Goal: Navigation & Orientation: Find specific page/section

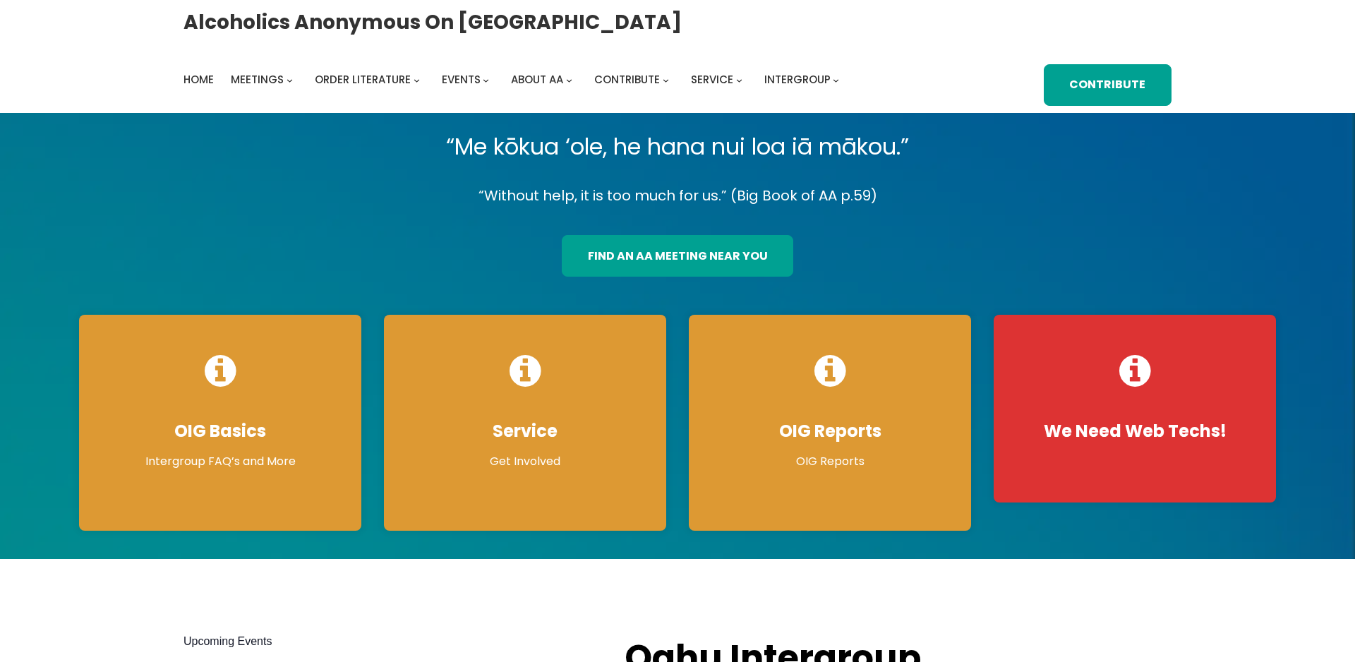
click at [1007, 197] on p "“Without help, it is too much for us.” (Big Book of AA p.59)" at bounding box center [678, 196] width 1220 height 25
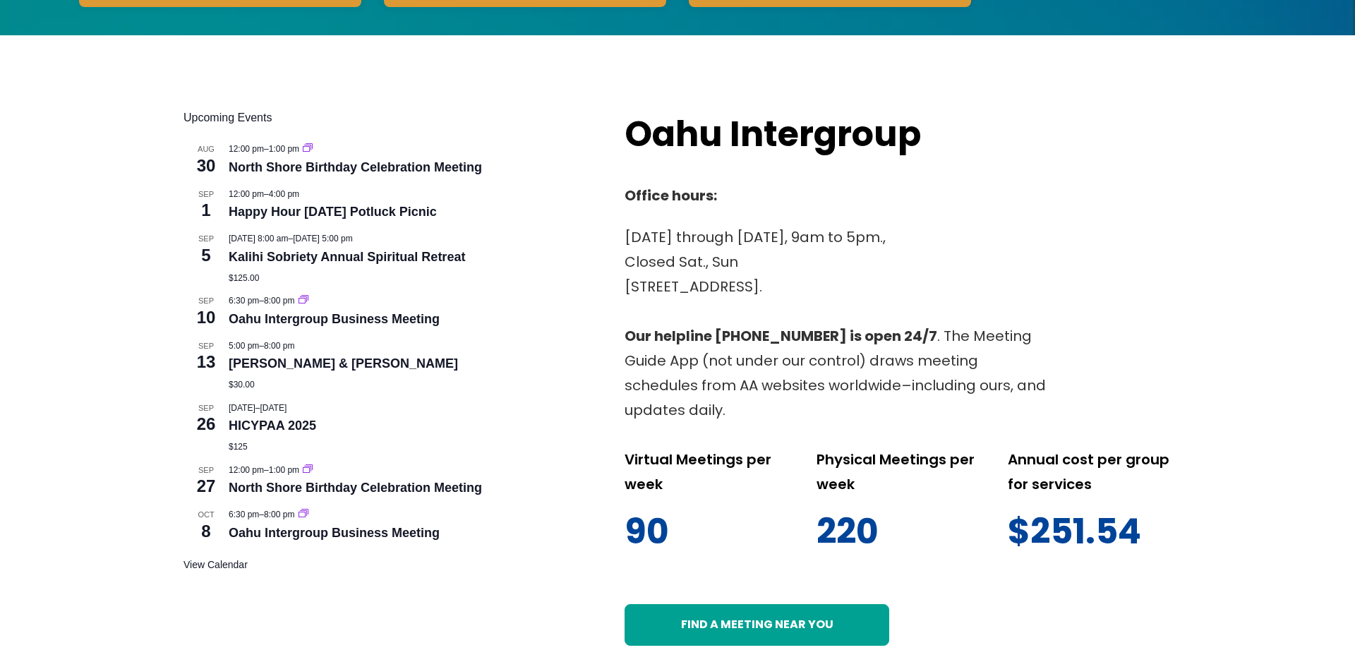
click at [1007, 198] on div "Upcoming Events [DATE] 12:00 pm – 1:00 pm North Shore Birthday Celebration Meet…" at bounding box center [677, 377] width 1355 height 685
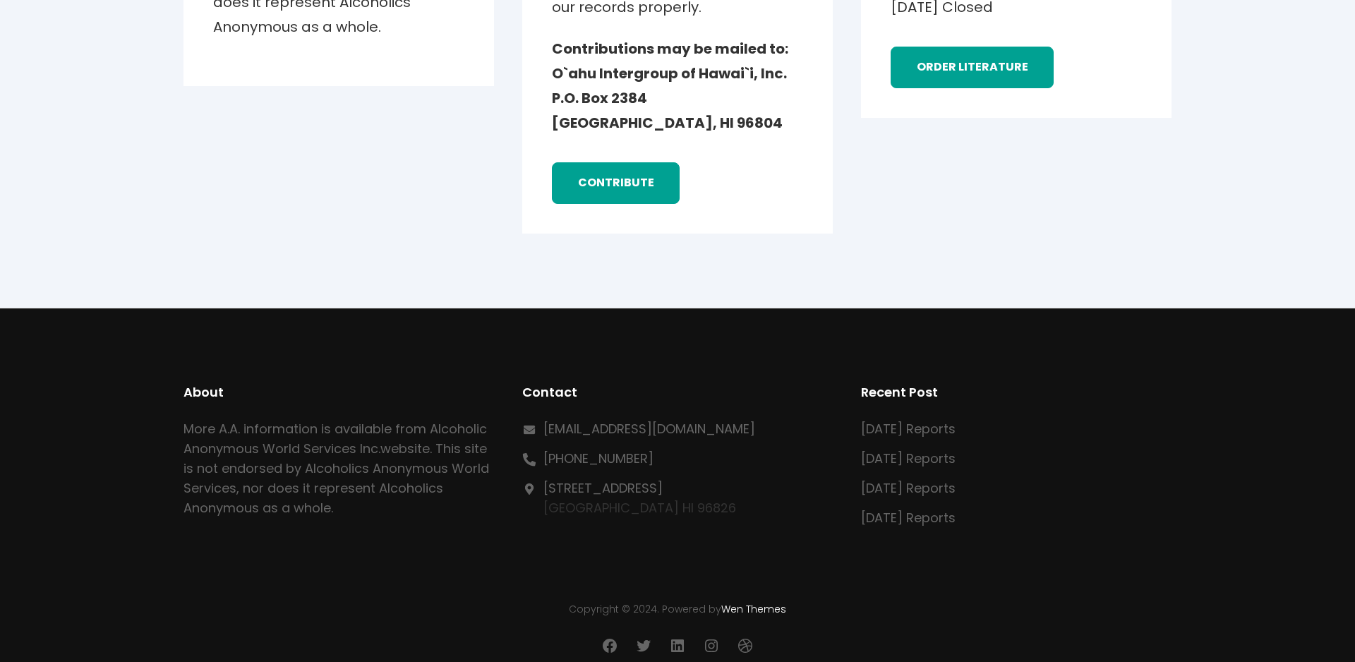
scroll to position [2359, 0]
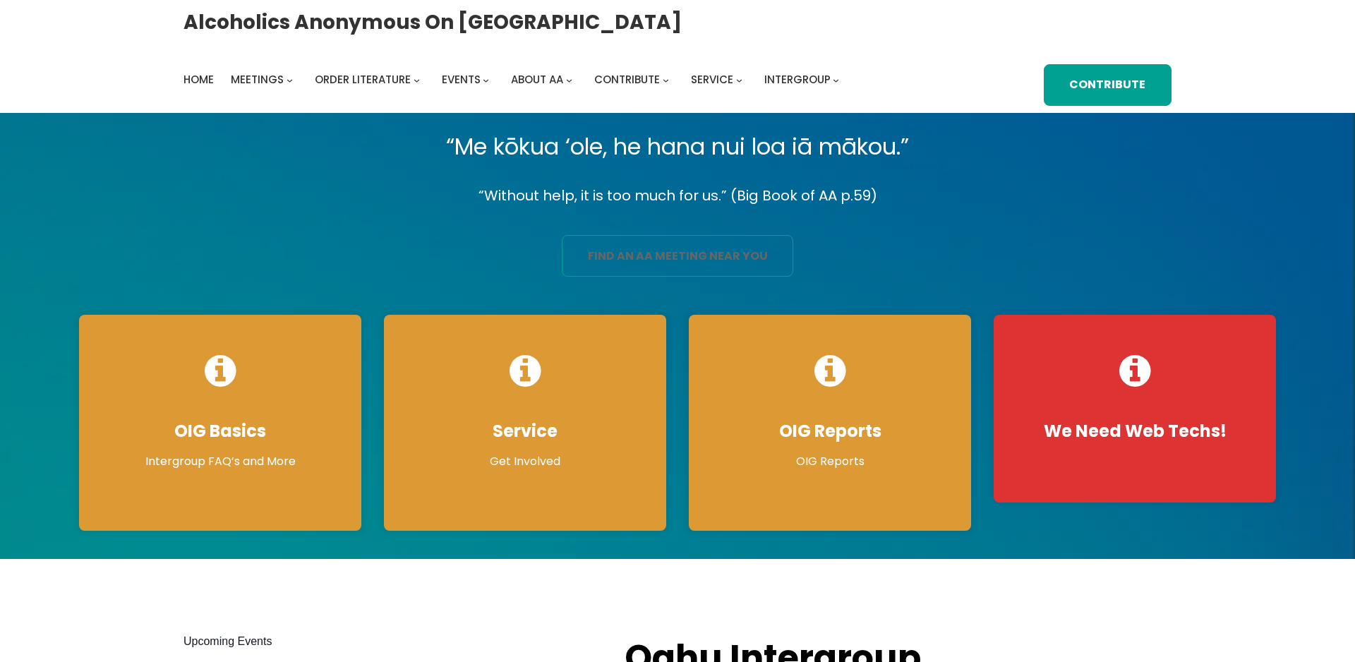
click at [690, 268] on link "find an aa meeting near you" at bounding box center [678, 256] width 232 height 42
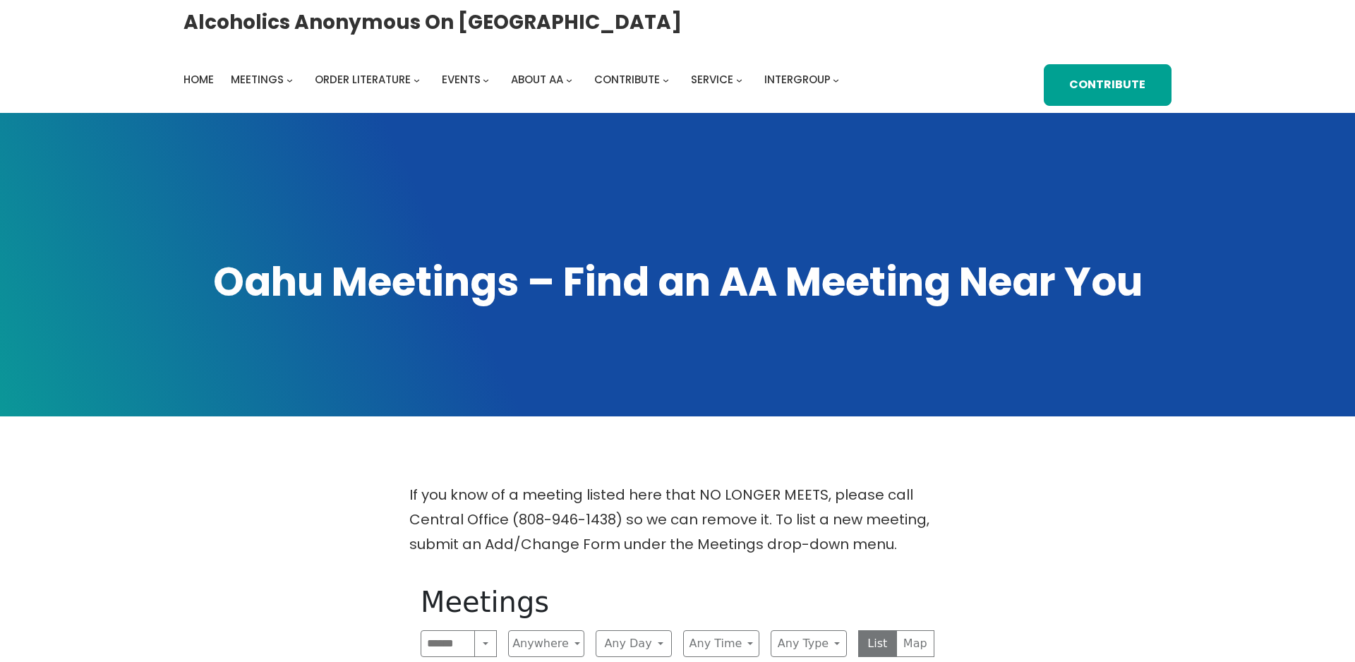
scroll to position [288, 0]
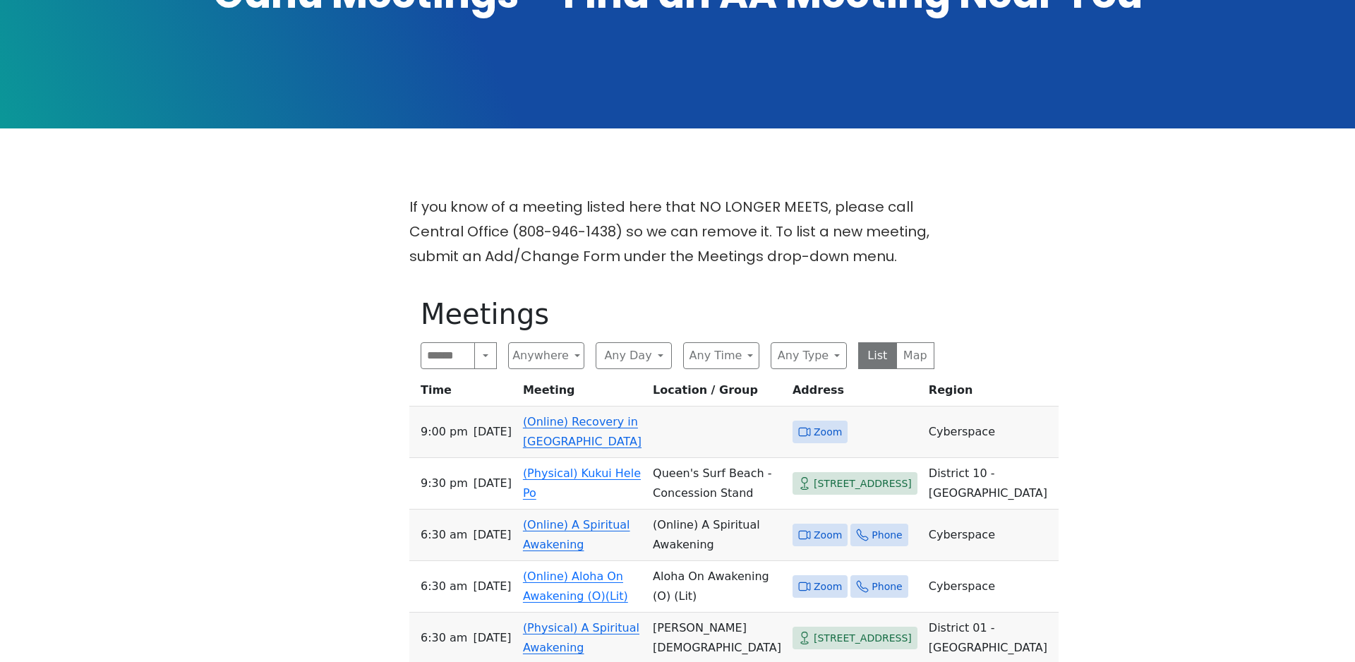
click at [558, 433] on td "(Online) Recovery in Da House" at bounding box center [582, 433] width 130 height 52
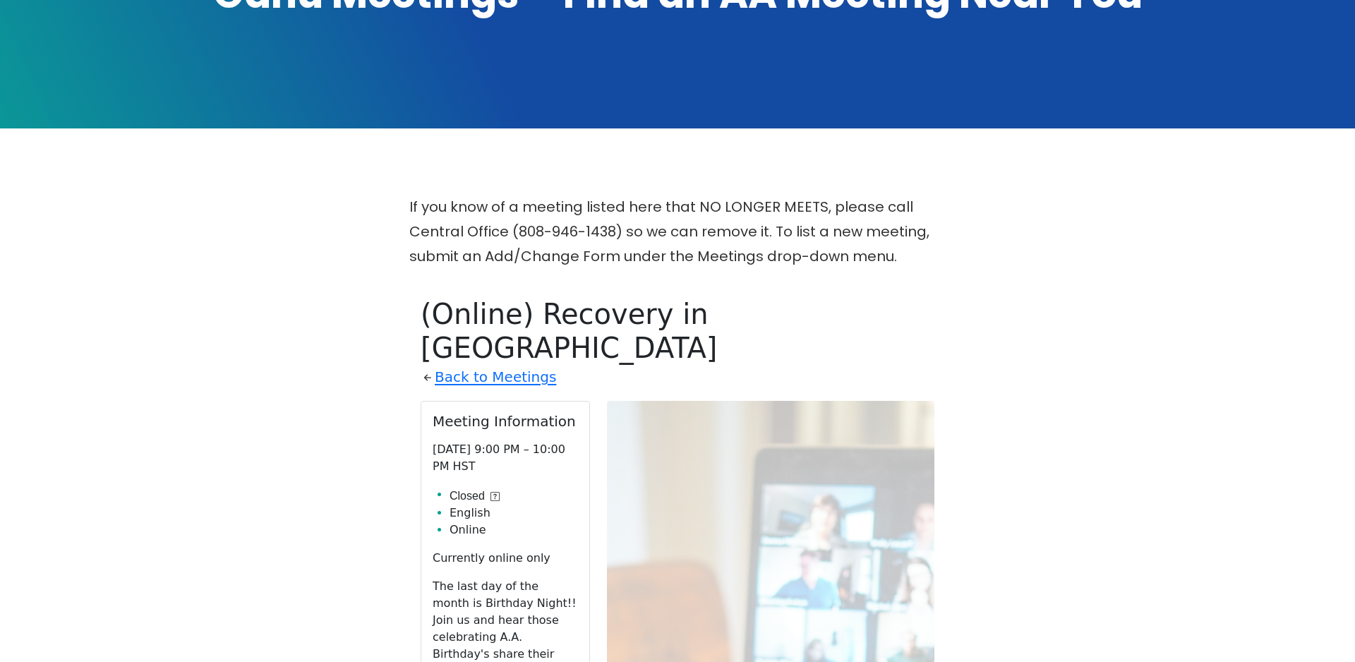
scroll to position [574, 0]
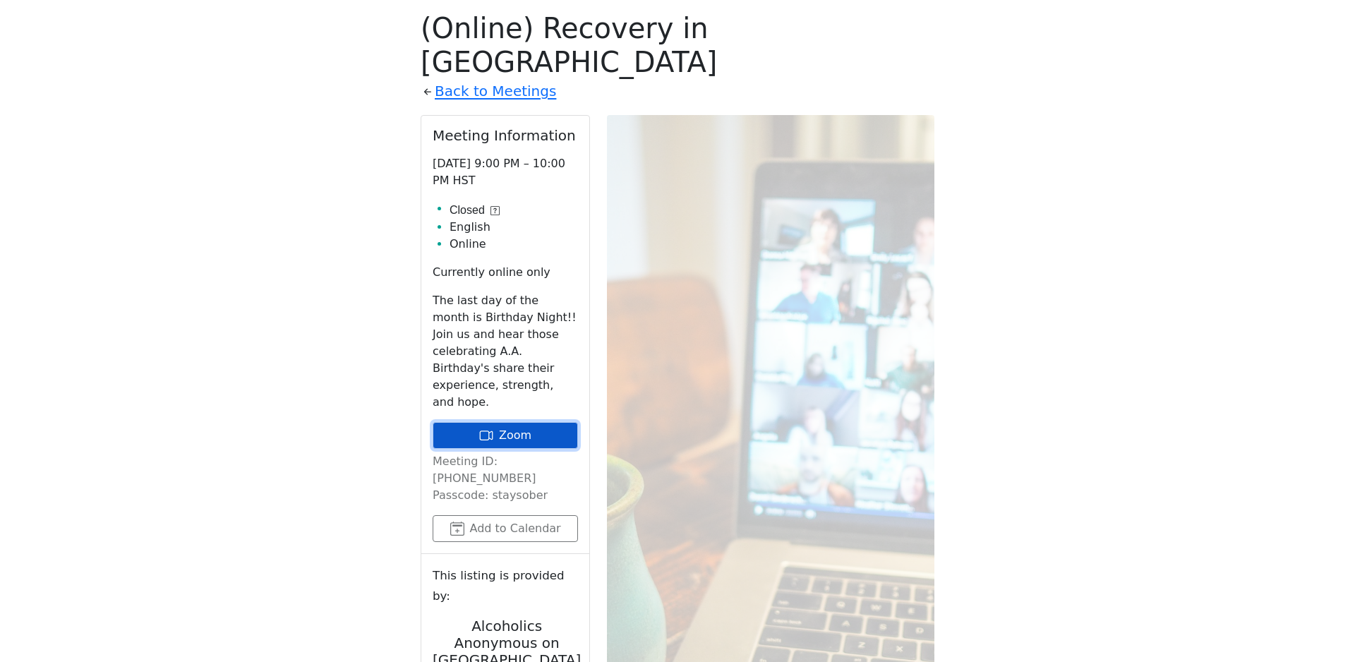
click at [547, 422] on link "Zoom" at bounding box center [505, 435] width 145 height 27
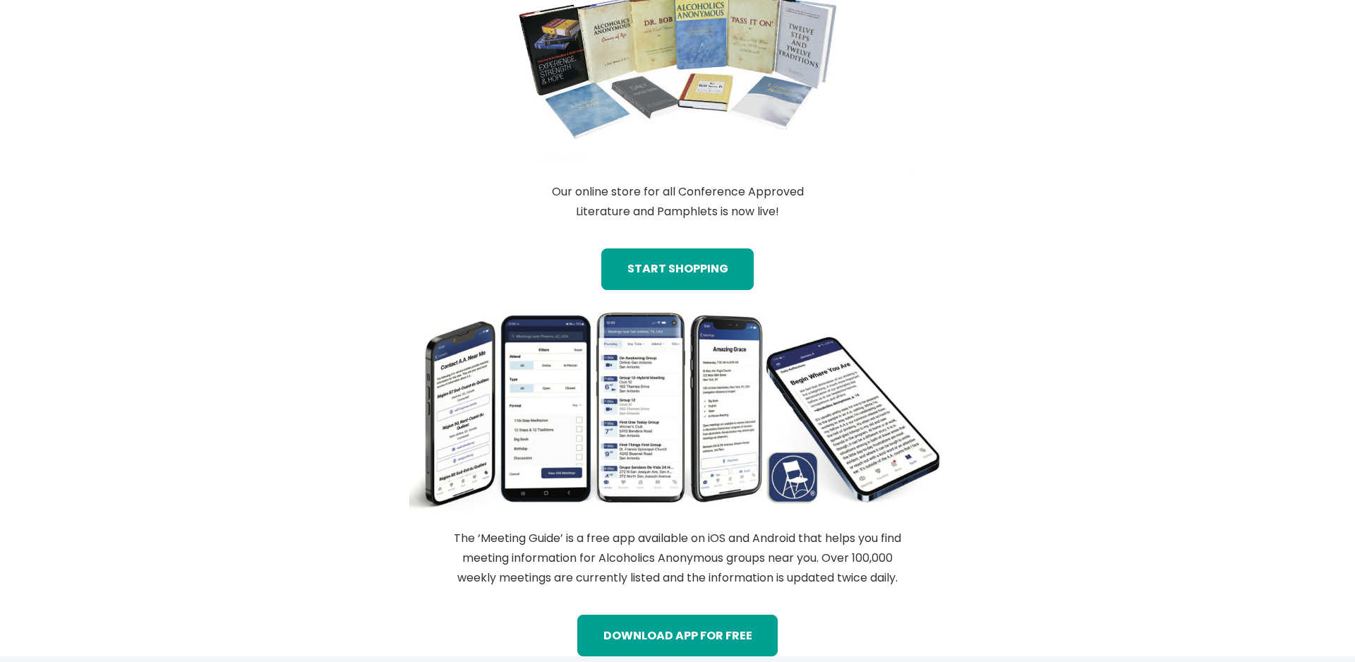
scroll to position [1279, 0]
